Goal: Find specific page/section: Find specific page/section

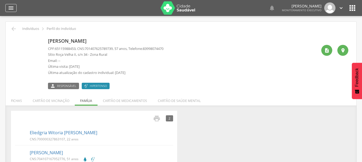
click at [11, 6] on icon "" at bounding box center [11, 8] width 6 height 6
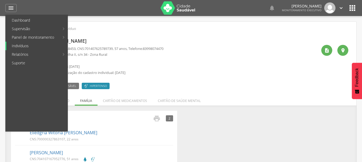
click at [24, 45] on link "Indivíduos" at bounding box center [36, 46] width 61 height 9
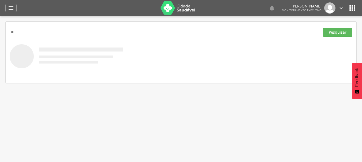
type input "*"
type input "**********"
click at [333, 32] on button "Pesquisar" at bounding box center [336, 32] width 29 height 9
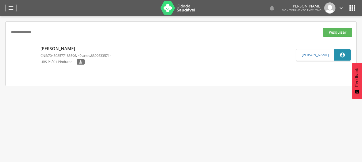
click at [109, 73] on nav at bounding box center [181, 76] width 342 height 11
click at [95, 68] on div "[PERSON_NAME] CNS: 704308577185596 , 49 anos, 83996335714 UBS Psf 01 Pindurao …" at bounding box center [181, 55] width 350 height 32
click at [124, 51] on link "[PERSON_NAME] CNS: 704308577185596 , 49 anos, 83996335714 UBS Psf 01 Pindurao " at bounding box center [153, 55] width 285 height 24
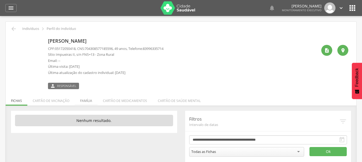
click at [85, 101] on li "Família" at bounding box center [86, 99] width 23 height 13
